Goal: Task Accomplishment & Management: Use online tool/utility

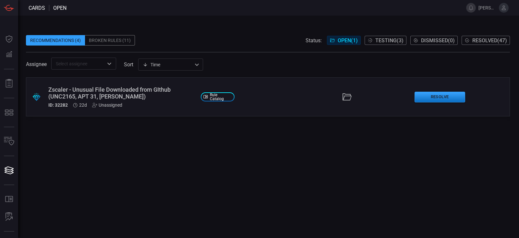
click at [379, 44] on button "Testing ( 3 )" at bounding box center [386, 40] width 42 height 9
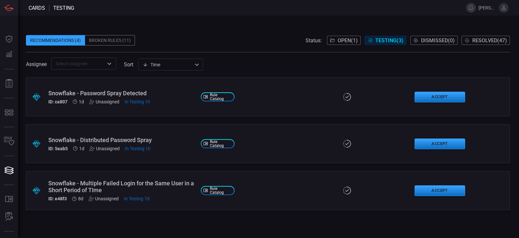
click at [348, 41] on span "Open ( 1 )" at bounding box center [348, 40] width 20 height 6
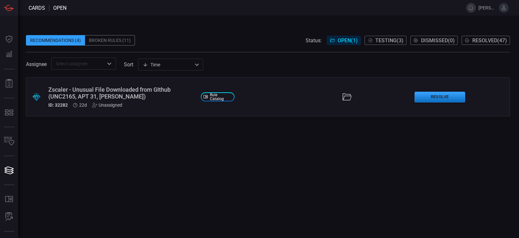
click at [291, 99] on div at bounding box center [347, 97] width 125 height 10
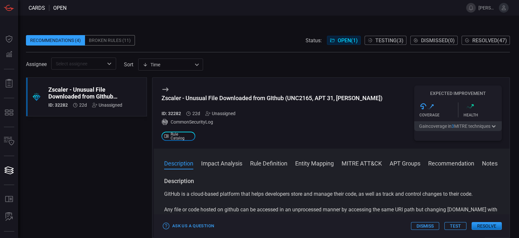
click at [273, 163] on button "Rule Definition" at bounding box center [268, 163] width 37 height 8
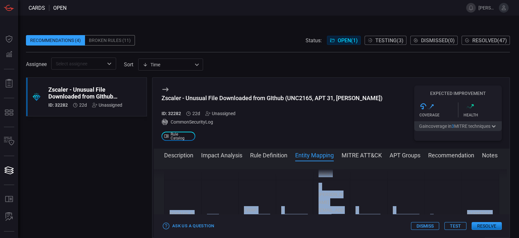
scroll to position [6783, 0]
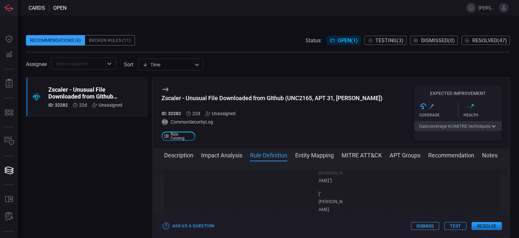
drag, startPoint x: 169, startPoint y: 197, endPoint x: 477, endPoint y: 197, distance: 307.8
copy p "CommonSecurityLog | where DeviceVendor =~ "Zscaler" | where DeviceProduct =~ "N…"
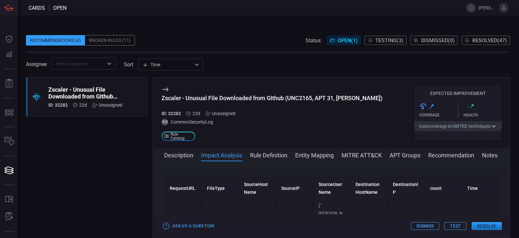
scroll to position [251, 0]
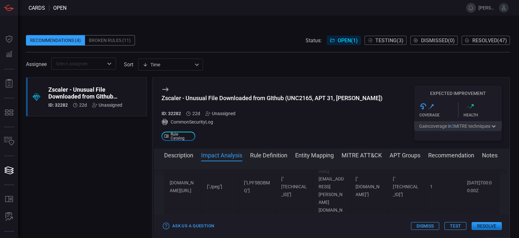
click at [507, 171] on div "Description GitHub is a cloud-based platform that helps developers store and ma…" at bounding box center [332, 198] width 356 height 58
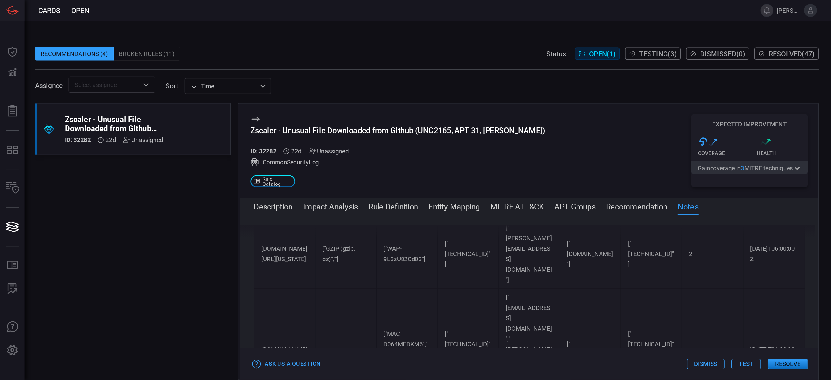
scroll to position [4727, 0]
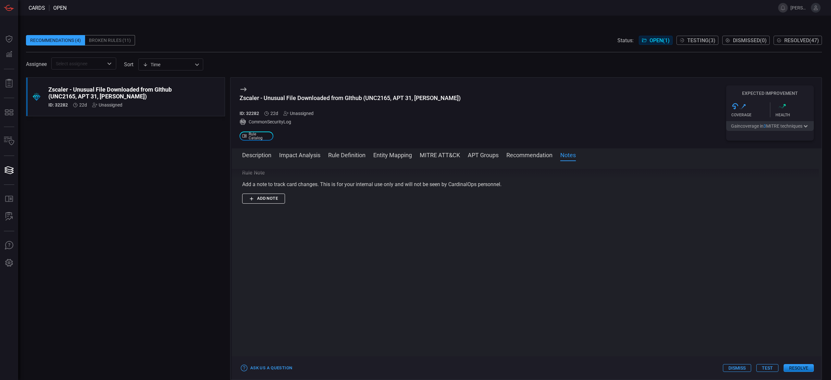
drag, startPoint x: 502, startPoint y: 0, endPoint x: 201, endPoint y: 232, distance: 380.1
click at [201, 232] on div ".suggested_cards_icon{fill:url(#suggested_cards_icon);} Zscaler - Unusual File …" at bounding box center [125, 228] width 199 height 303
